Goal: Entertainment & Leisure: Consume media (video, audio)

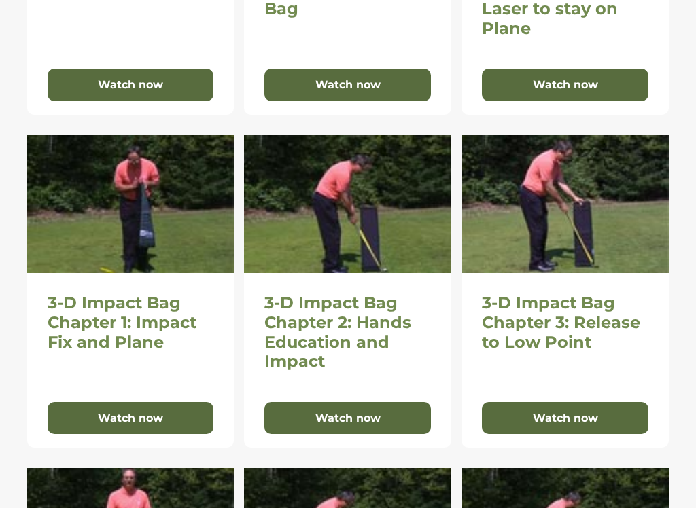
scroll to position [504, 0]
click at [564, 416] on button "Watch now" at bounding box center [565, 418] width 167 height 33
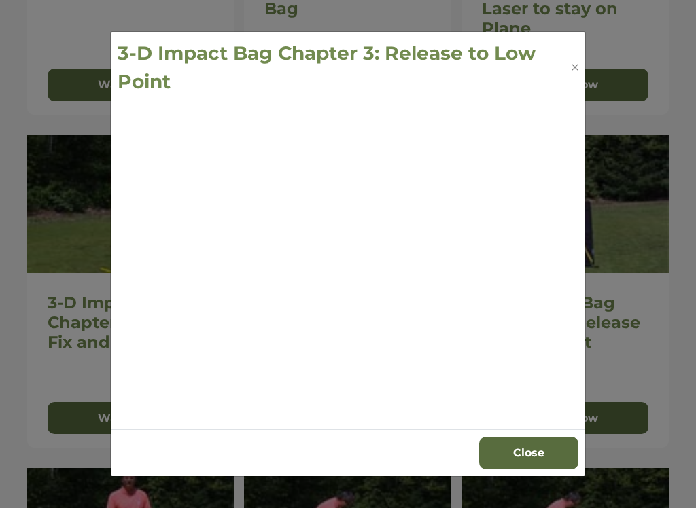
click at [577, 63] on button "Close" at bounding box center [575, 67] width 13 height 14
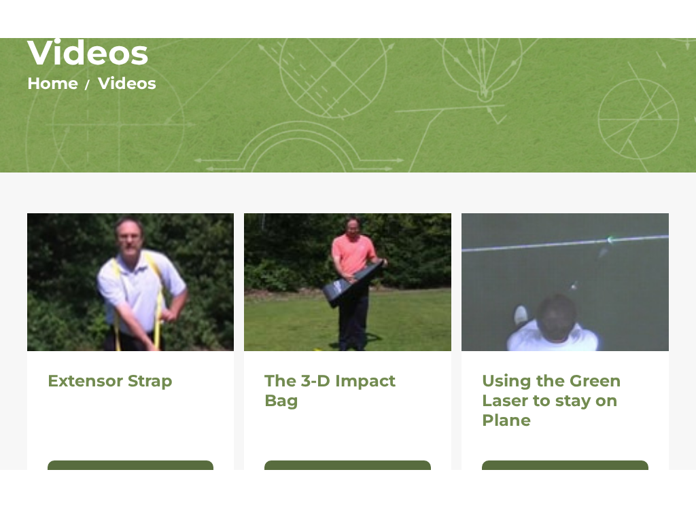
scroll to position [152, 0]
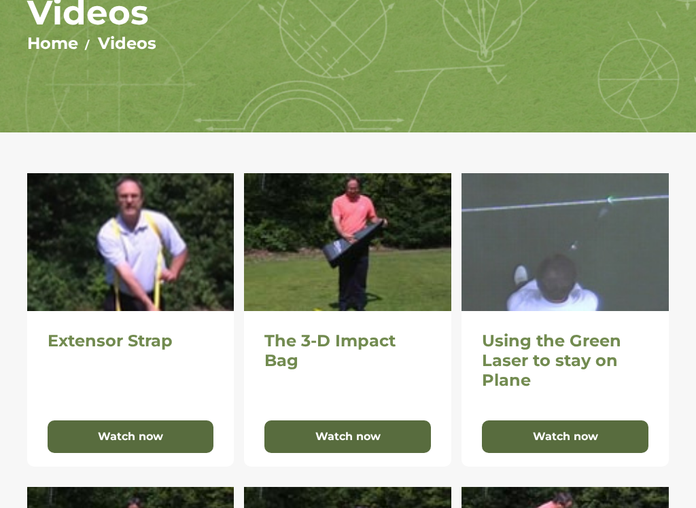
click at [138, 434] on button "Watch now" at bounding box center [131, 437] width 167 height 33
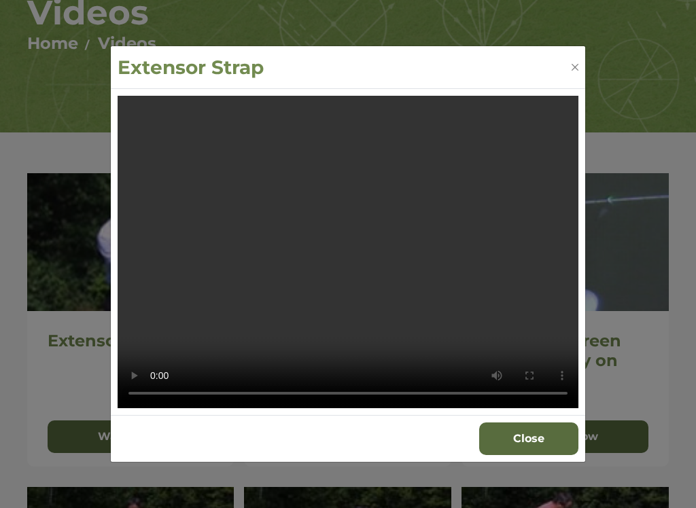
click at [351, 260] on video "Your browser does not support the video tag." at bounding box center [348, 252] width 461 height 313
click at [2, 120] on div "Extensor Strap Your browser does not support the video tag. Close" at bounding box center [348, 254] width 696 height 508
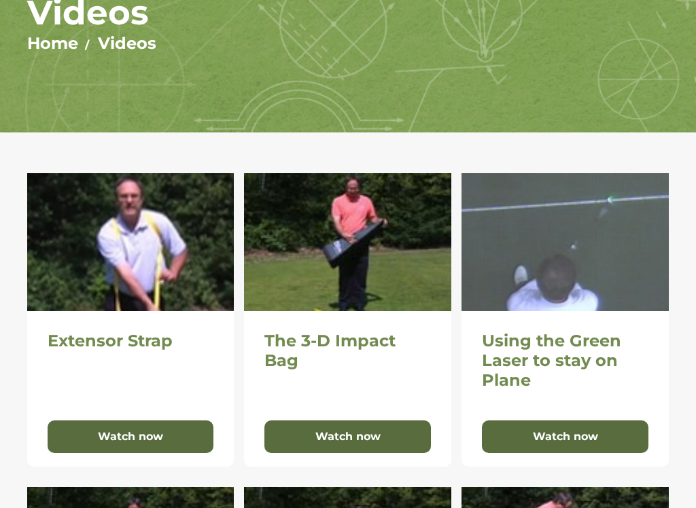
click at [162, 271] on img at bounding box center [130, 242] width 207 height 138
click at [151, 438] on button "Watch now" at bounding box center [131, 437] width 167 height 33
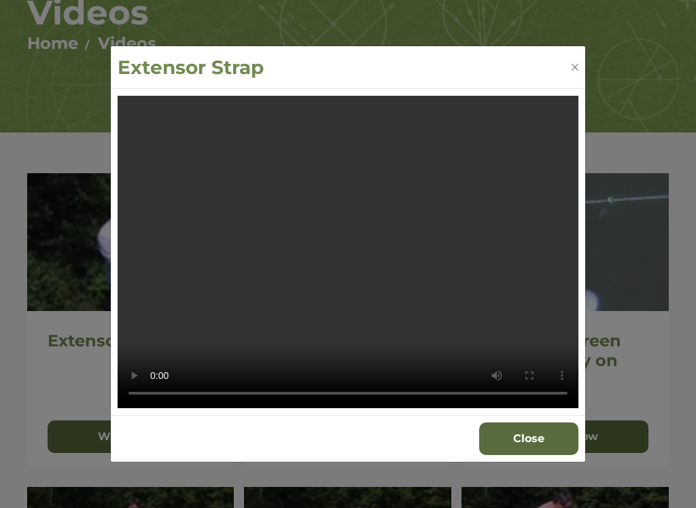
click at [428, 302] on video "Your browser does not support the video tag." at bounding box center [348, 252] width 461 height 313
click at [446, 325] on video "Your browser does not support the video tag." at bounding box center [348, 252] width 461 height 313
click at [163, 397] on video "Your browser does not support the video tag." at bounding box center [348, 252] width 461 height 313
click at [479, 223] on video "Your browser does not support the video tag." at bounding box center [348, 252] width 461 height 313
click at [491, 237] on video "Your browser does not support the video tag." at bounding box center [348, 252] width 461 height 313
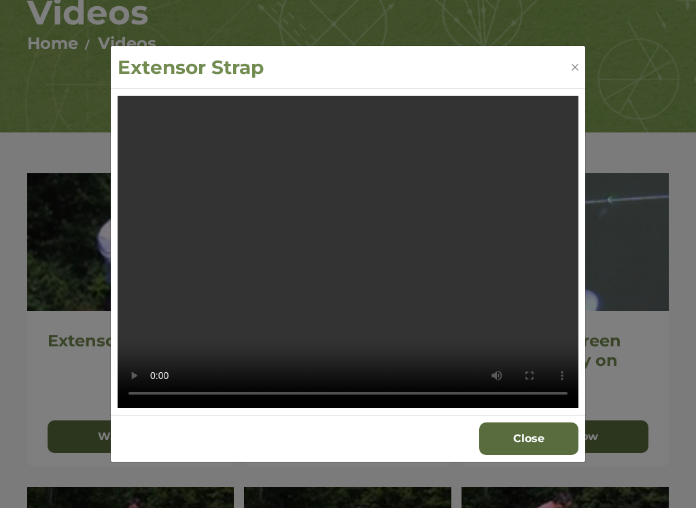
click at [573, 63] on button "Close" at bounding box center [575, 67] width 14 height 14
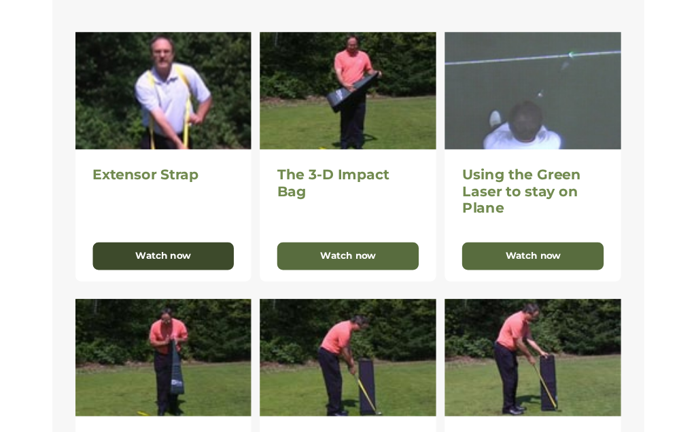
scroll to position [0, 0]
